Goal: Contribute content

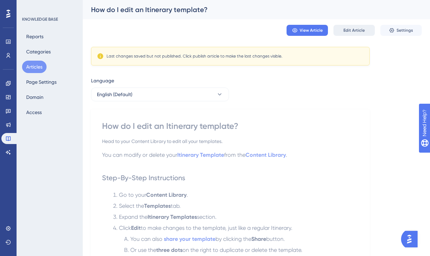
click at [353, 32] on span "Edit Article" at bounding box center [354, 31] width 21 height 6
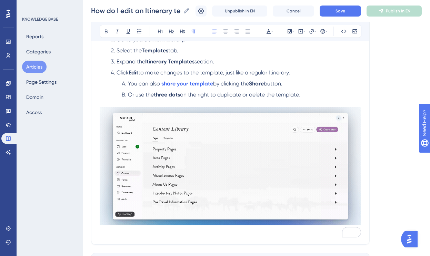
scroll to position [130, 0]
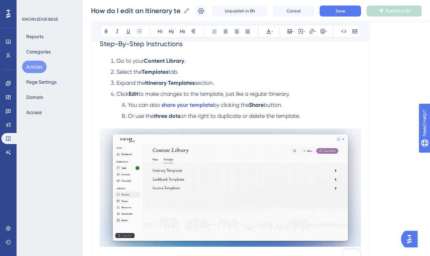
click at [293, 107] on li "You can also share your template by clicking the Share button." at bounding box center [240, 105] width 242 height 8
click at [340, 13] on span "Save" at bounding box center [341, 11] width 10 height 6
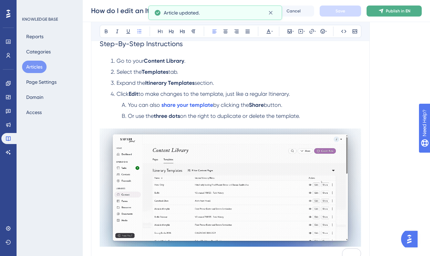
click at [385, 10] on button "Publish in EN" at bounding box center [394, 11] width 55 height 11
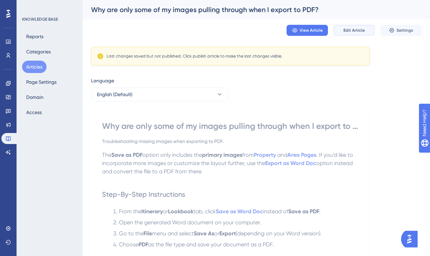
click at [348, 31] on span "Edit Article" at bounding box center [354, 31] width 21 height 6
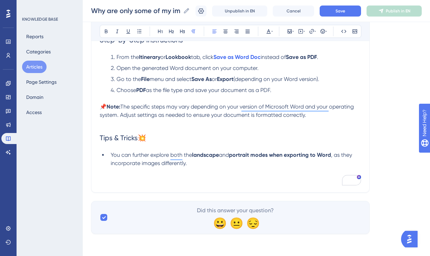
scroll to position [151, 0]
click at [338, 6] on button "Save" at bounding box center [340, 11] width 41 height 11
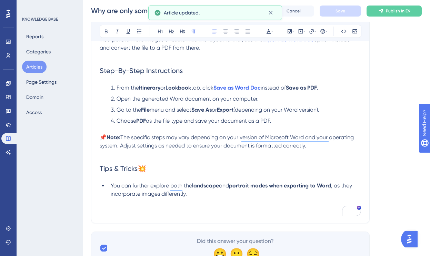
scroll to position [130, 0]
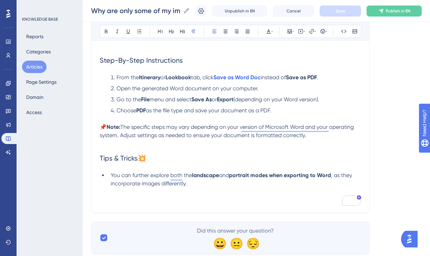
click at [205, 78] on span "tab, click" at bounding box center [202, 77] width 22 height 7
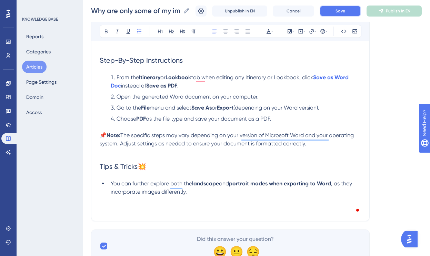
click at [342, 6] on button "Save" at bounding box center [340, 11] width 41 height 11
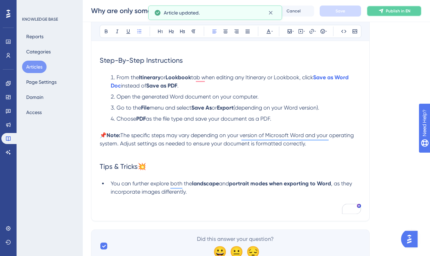
click at [384, 10] on icon at bounding box center [382, 11] width 6 height 6
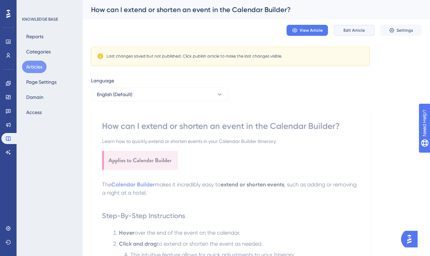
click at [346, 30] on span "Edit Article" at bounding box center [354, 31] width 21 height 6
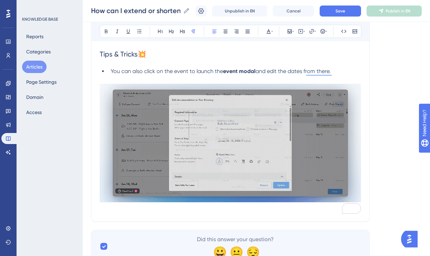
scroll to position [358, 0]
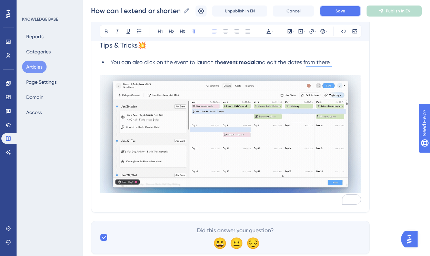
click at [342, 11] on span "Save" at bounding box center [341, 11] width 10 height 6
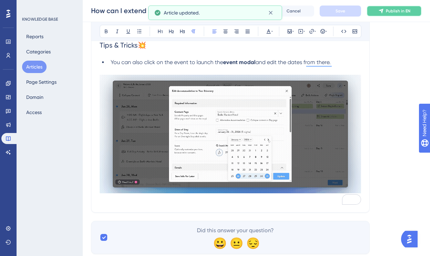
click at [390, 10] on span "Publish in EN" at bounding box center [398, 11] width 25 height 6
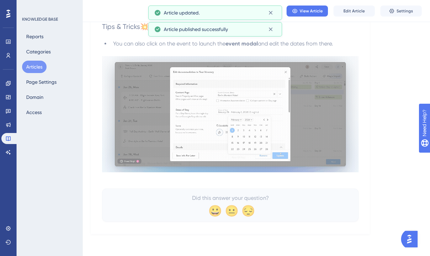
scroll to position [347, 0]
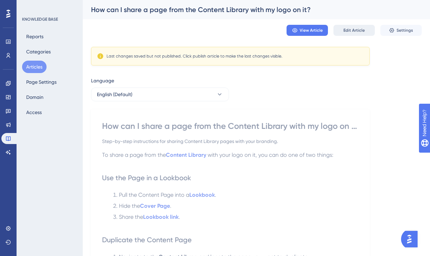
click at [344, 27] on button "Edit Article" at bounding box center [354, 30] width 41 height 11
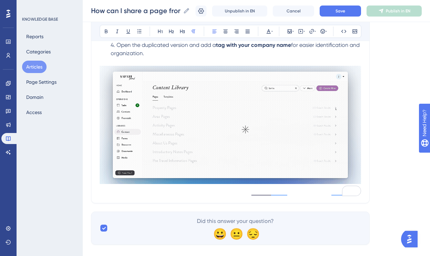
scroll to position [253, 0]
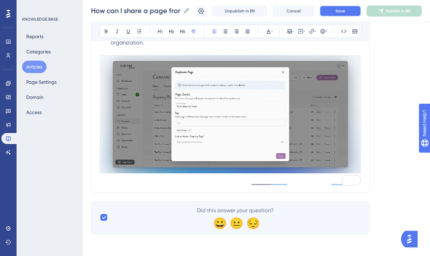
click at [336, 13] on span "Save" at bounding box center [341, 11] width 10 height 6
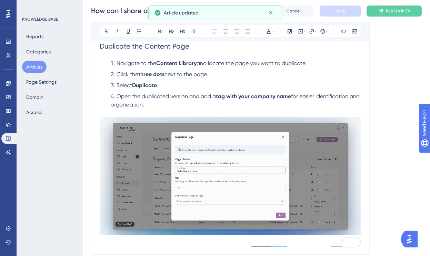
scroll to position [179, 0]
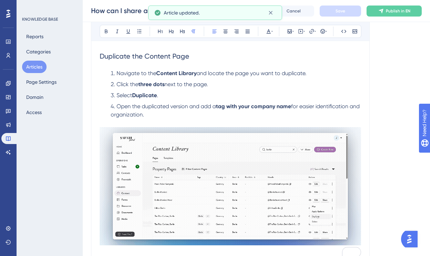
click at [182, 112] on li "Open the duplicated version and add a tag with your company name for easier ide…" at bounding box center [234, 111] width 253 height 17
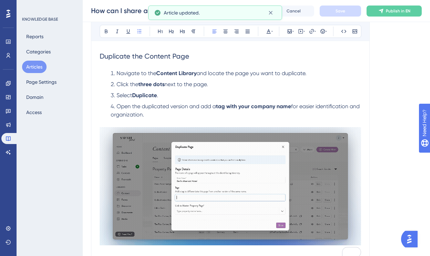
click at [174, 116] on li "Open the duplicated version and add a tag with your company name for easier ide…" at bounding box center [234, 111] width 253 height 17
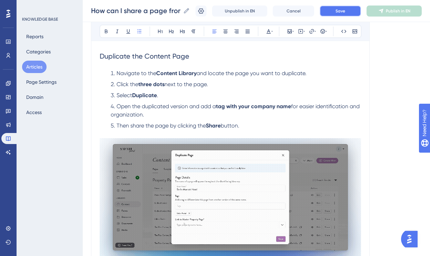
click at [346, 8] on button "Save" at bounding box center [340, 11] width 41 height 11
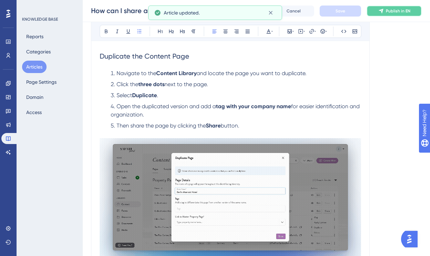
click at [406, 9] on span "Publish in EN" at bounding box center [398, 11] width 25 height 6
